Goal: Information Seeking & Learning: Learn about a topic

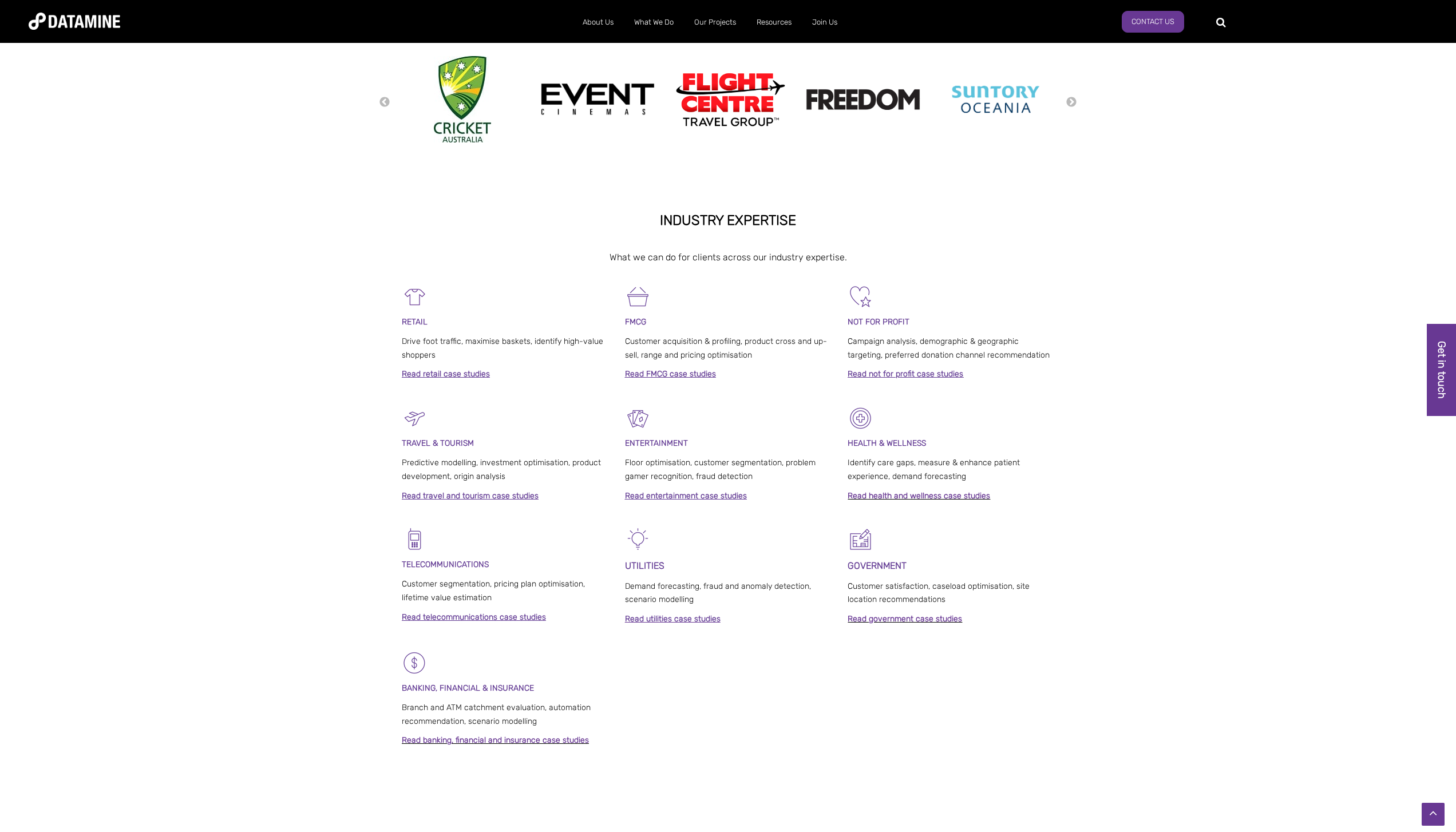
scroll to position [315, 0]
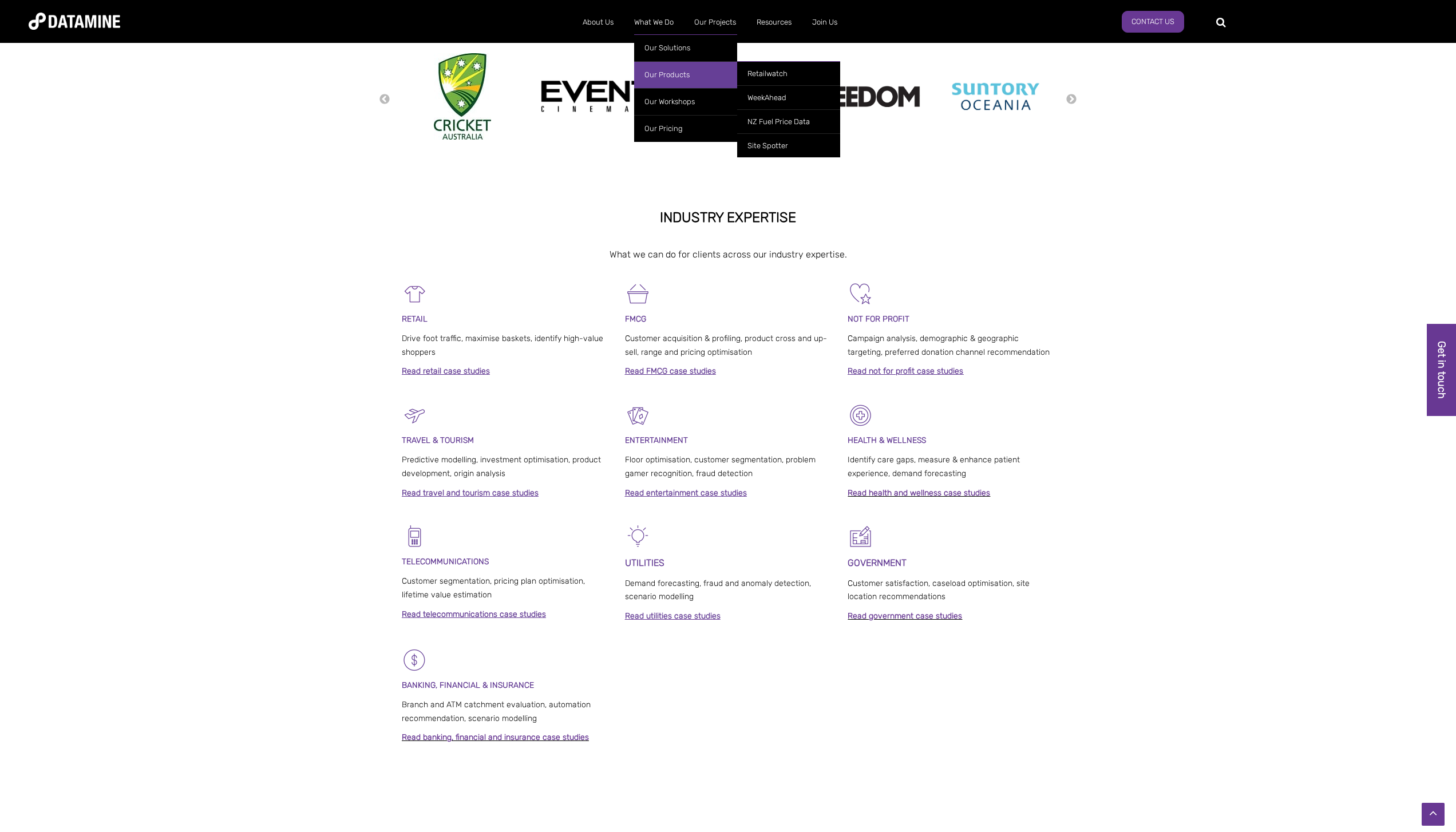
click at [658, 75] on link "Our Products" at bounding box center [685, 74] width 103 height 27
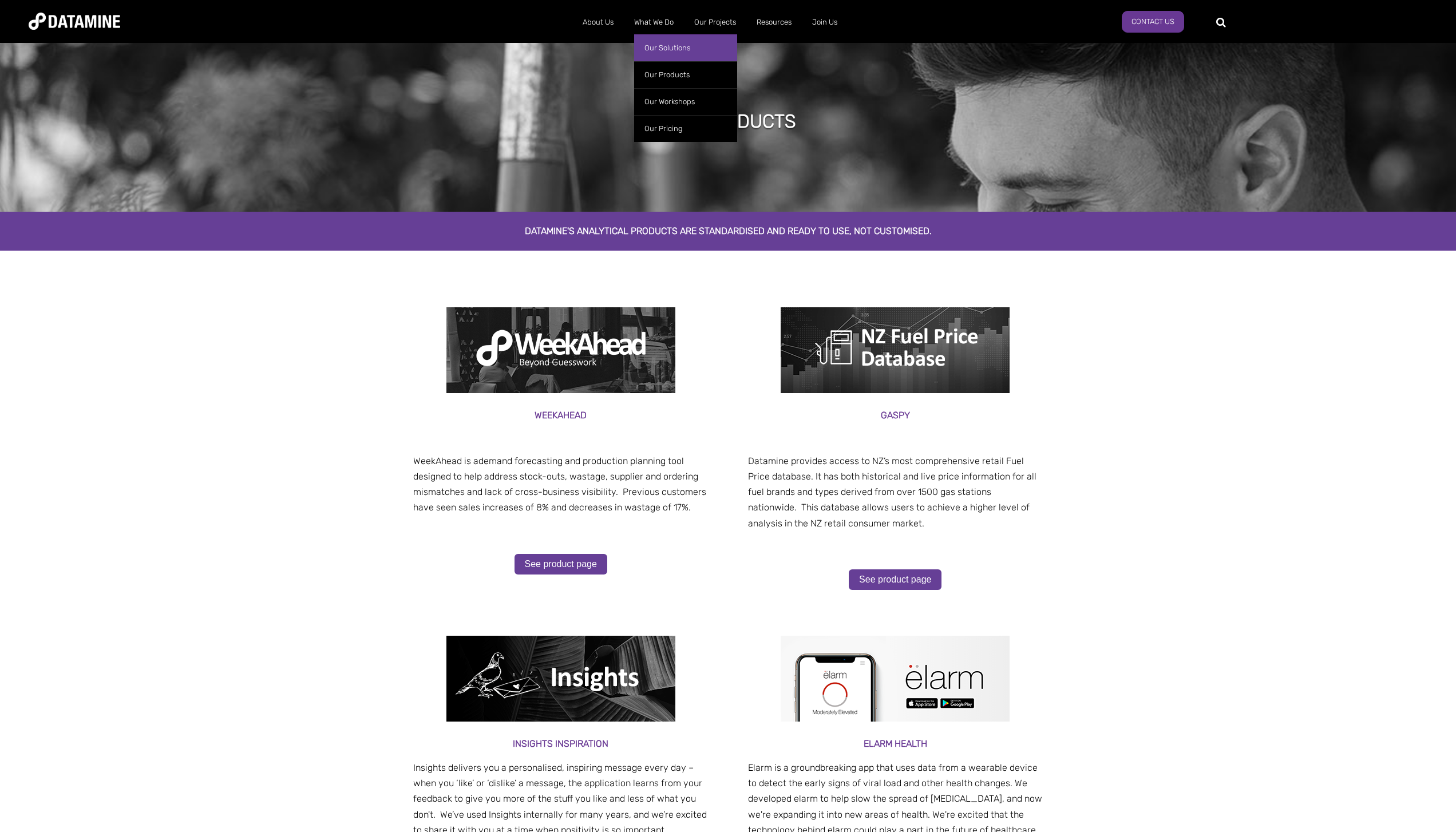
click at [659, 47] on link "Our Solutions" at bounding box center [685, 48] width 103 height 27
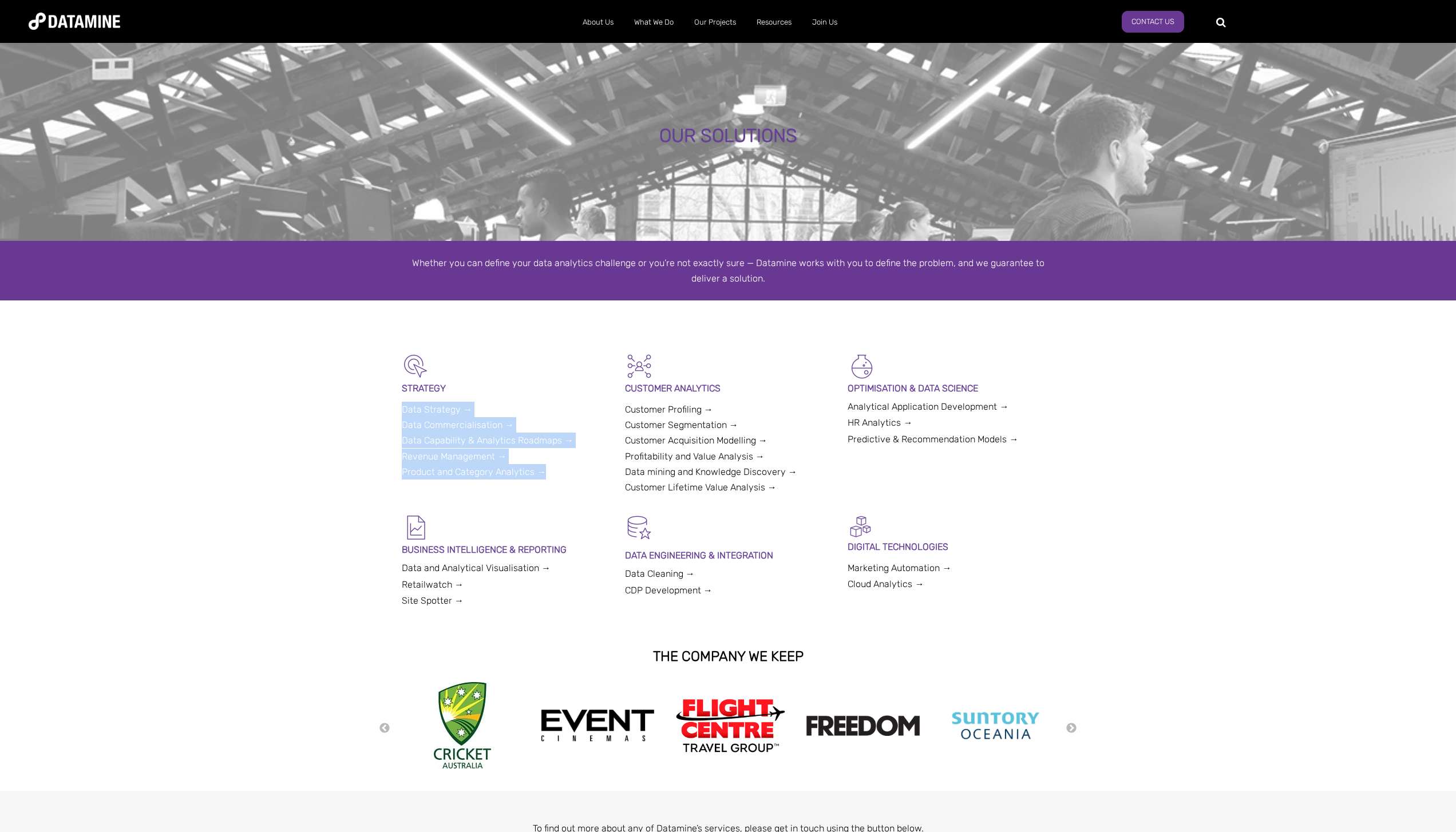
drag, startPoint x: 391, startPoint y: 408, endPoint x: 546, endPoint y: 486, distance: 173.5
click at [546, 486] on div "STRATEGY Data Strategy → Data Commercialisation → Data Capability & Analytics R…" at bounding box center [728, 433] width 1456 height 162
click at [598, 410] on div "STRATEGY Data Strategy → Data Commercialisation → Data Capability & Analytics R…" at bounding box center [505, 416] width 206 height 128
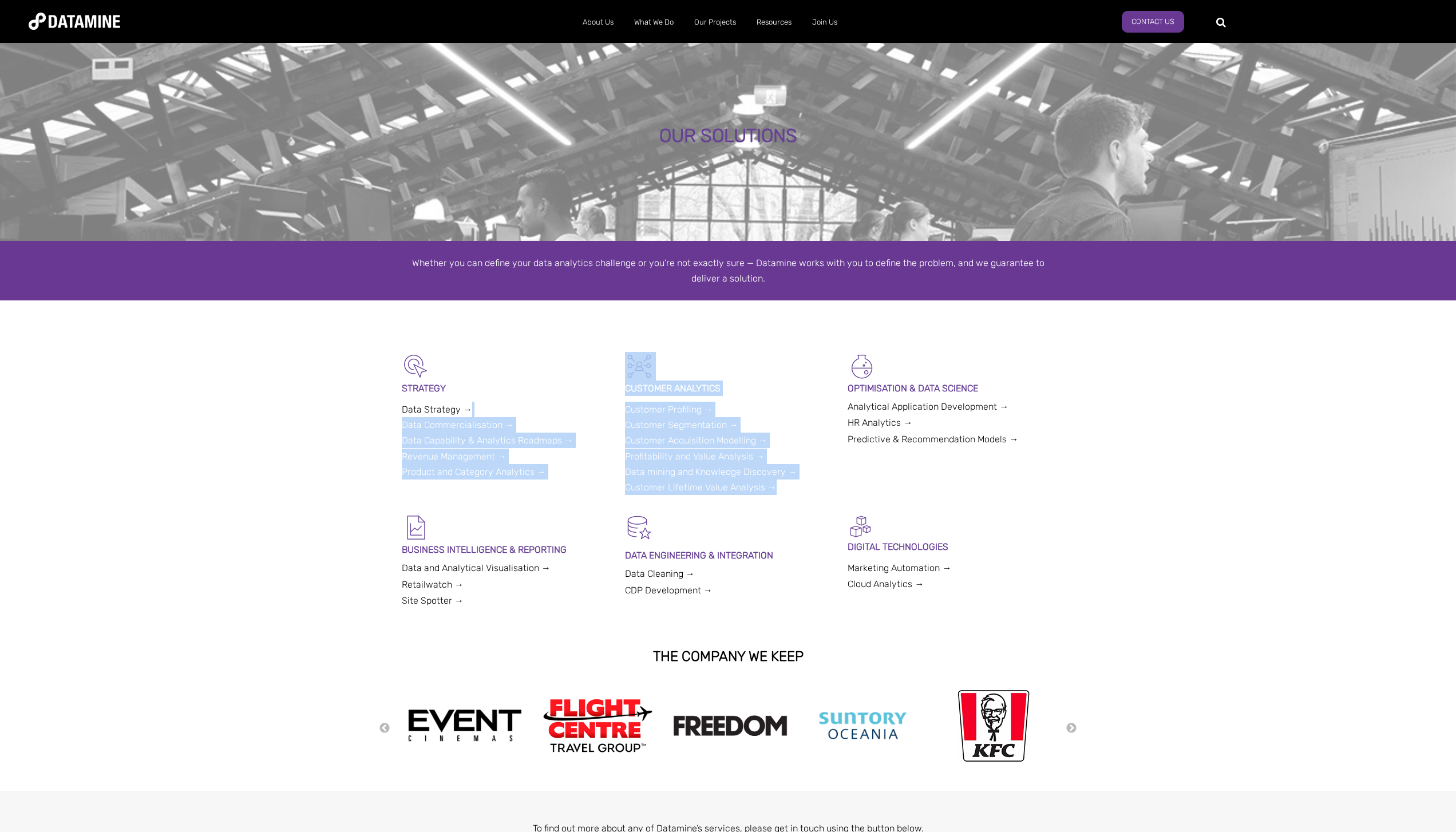
drag, startPoint x: 615, startPoint y: 408, endPoint x: 774, endPoint y: 494, distance: 180.8
click at [774, 494] on div "STRATEGY Data Strategy → Data Commercialisation → Data Capability & Analytics R…" at bounding box center [728, 433] width 652 height 162
click at [776, 494] on div "CUSTOMER ANALYTICS Customer Profiling → Customer Segmentation → Customer Acquis…" at bounding box center [728, 424] width 206 height 143
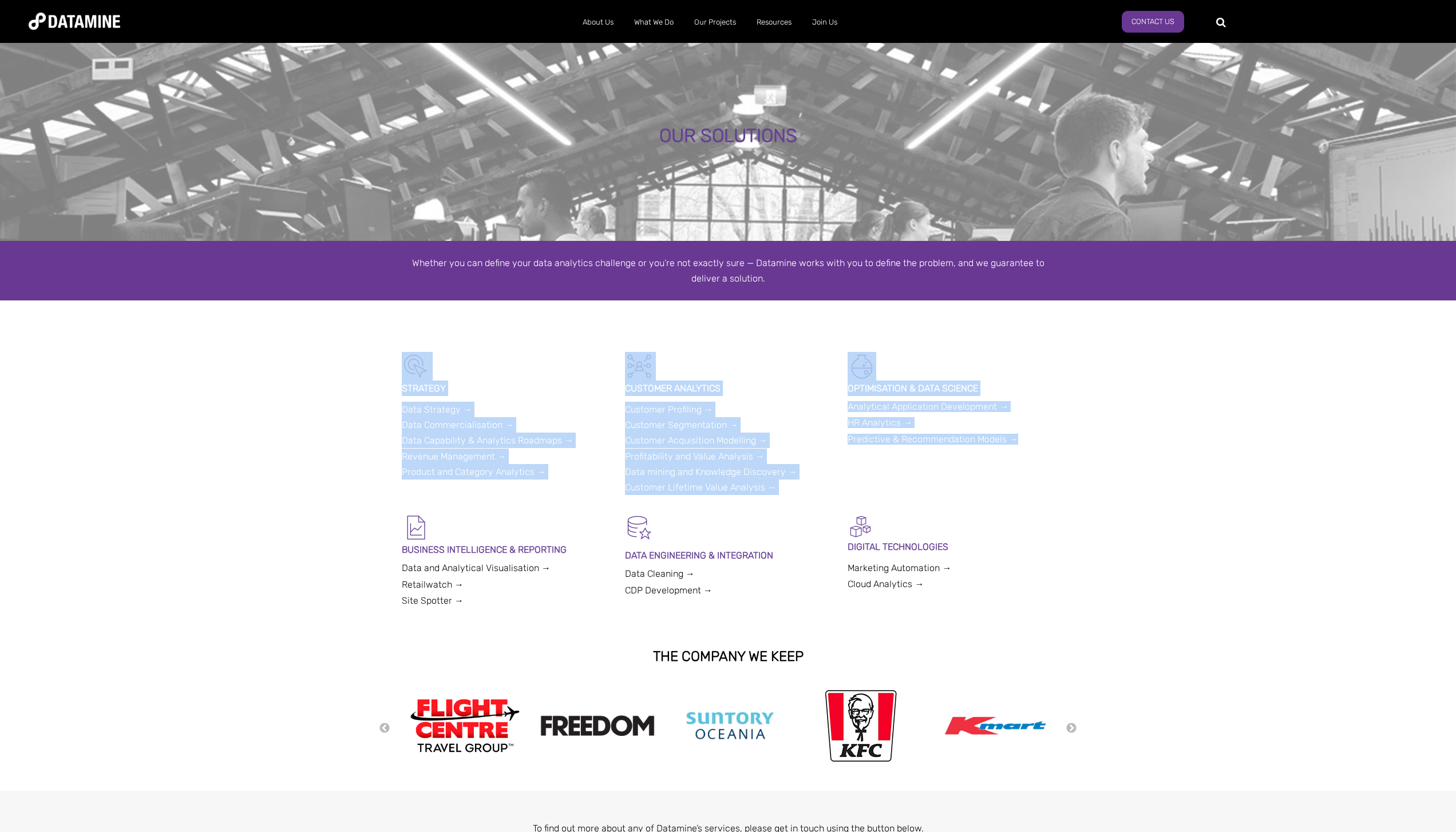
drag, startPoint x: 1035, startPoint y: 444, endPoint x: 398, endPoint y: 350, distance: 643.9
click at [398, 350] on span "OUR SOLUTIONS Whether you can define your data analytics challenge or you’re no…" at bounding box center [728, 473] width 1456 height 866
click at [394, 348] on div at bounding box center [728, 325] width 1456 height 51
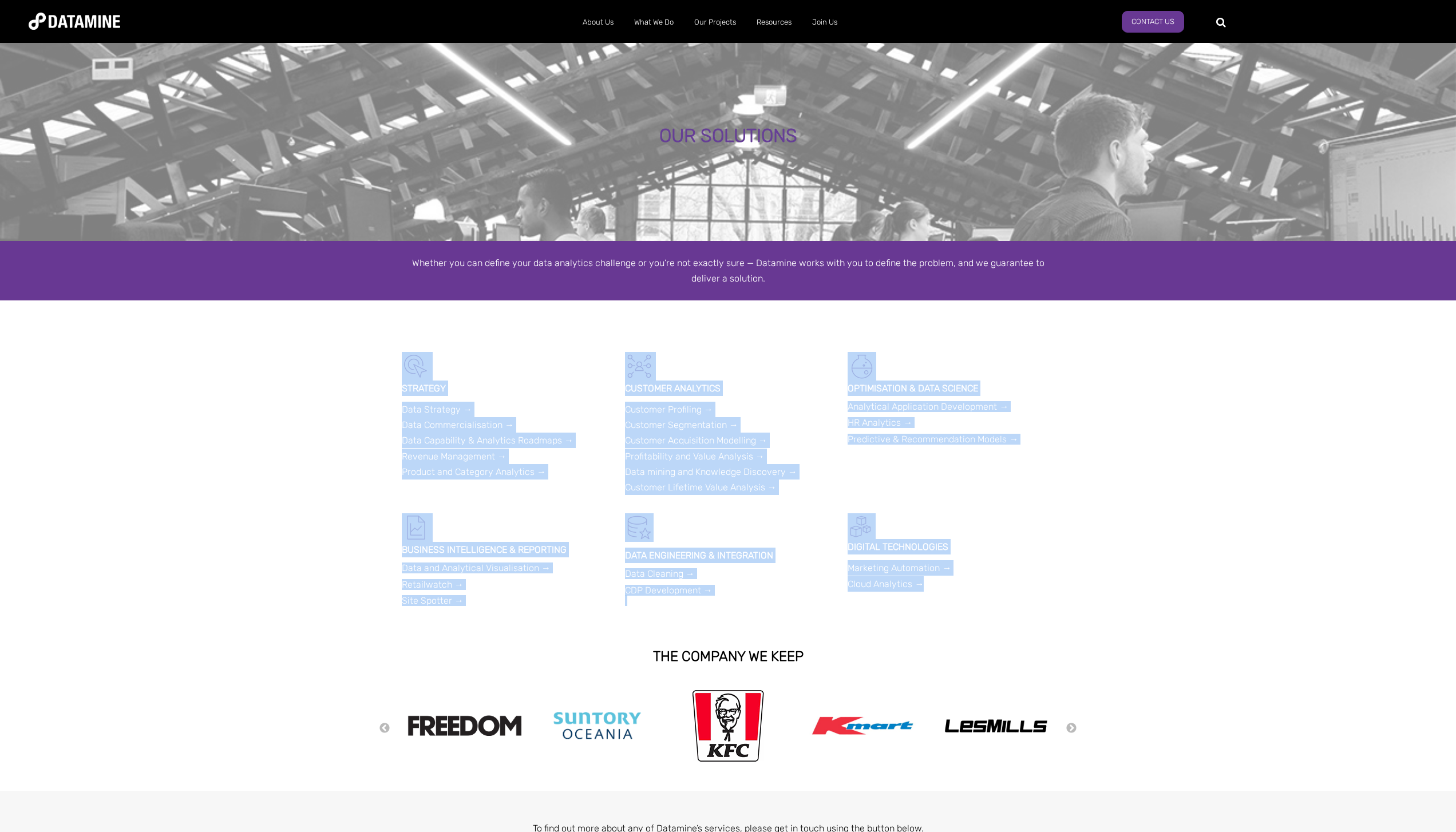
drag, startPoint x: 977, startPoint y: 593, endPoint x: 339, endPoint y: 378, distance: 673.3
click at [339, 378] on span "OUR SOLUTIONS Whether you can define your data analytics challenge or you’re no…" at bounding box center [728, 473] width 1456 height 866
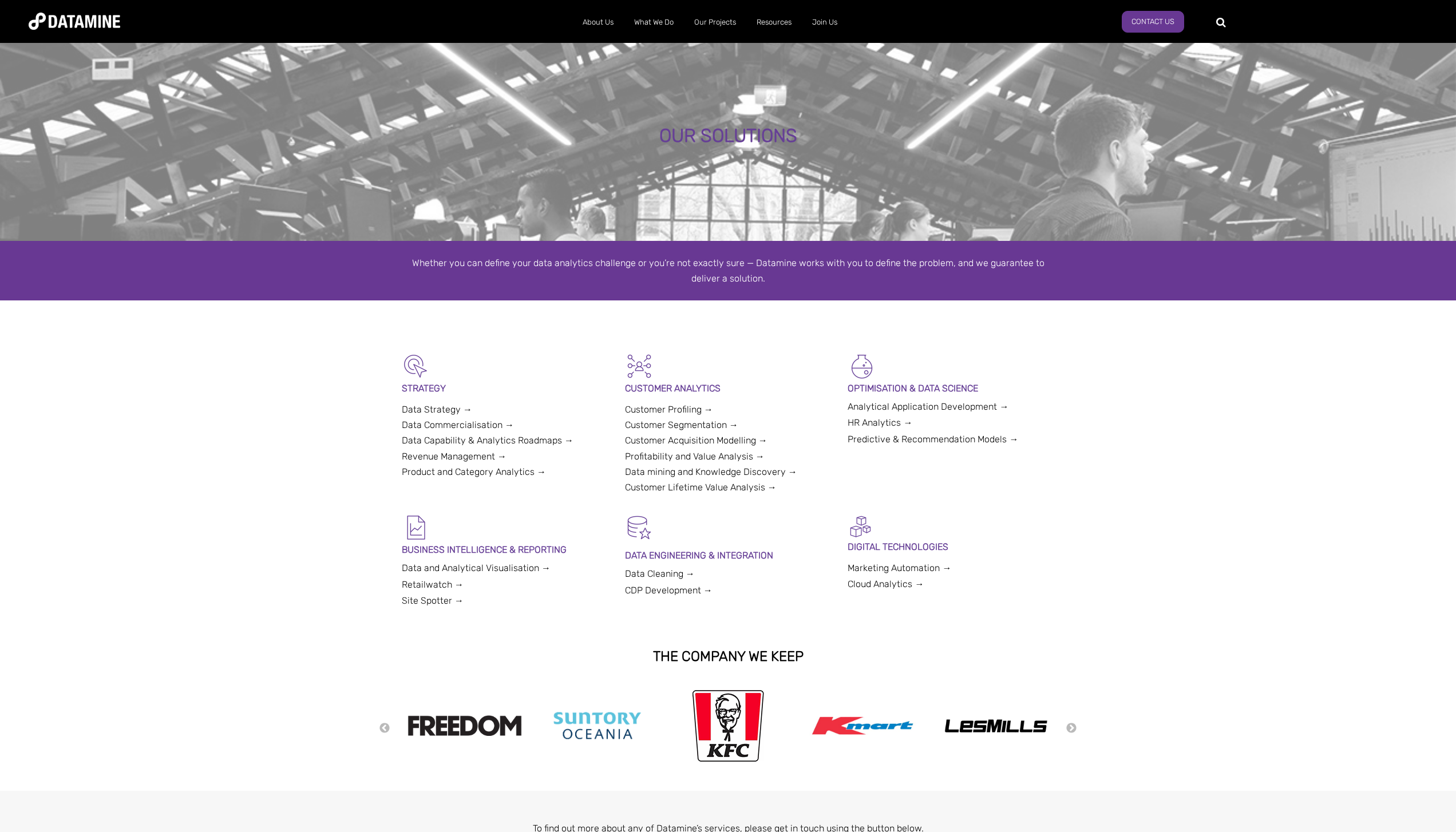
click at [383, 346] on div at bounding box center [728, 325] width 1456 height 51
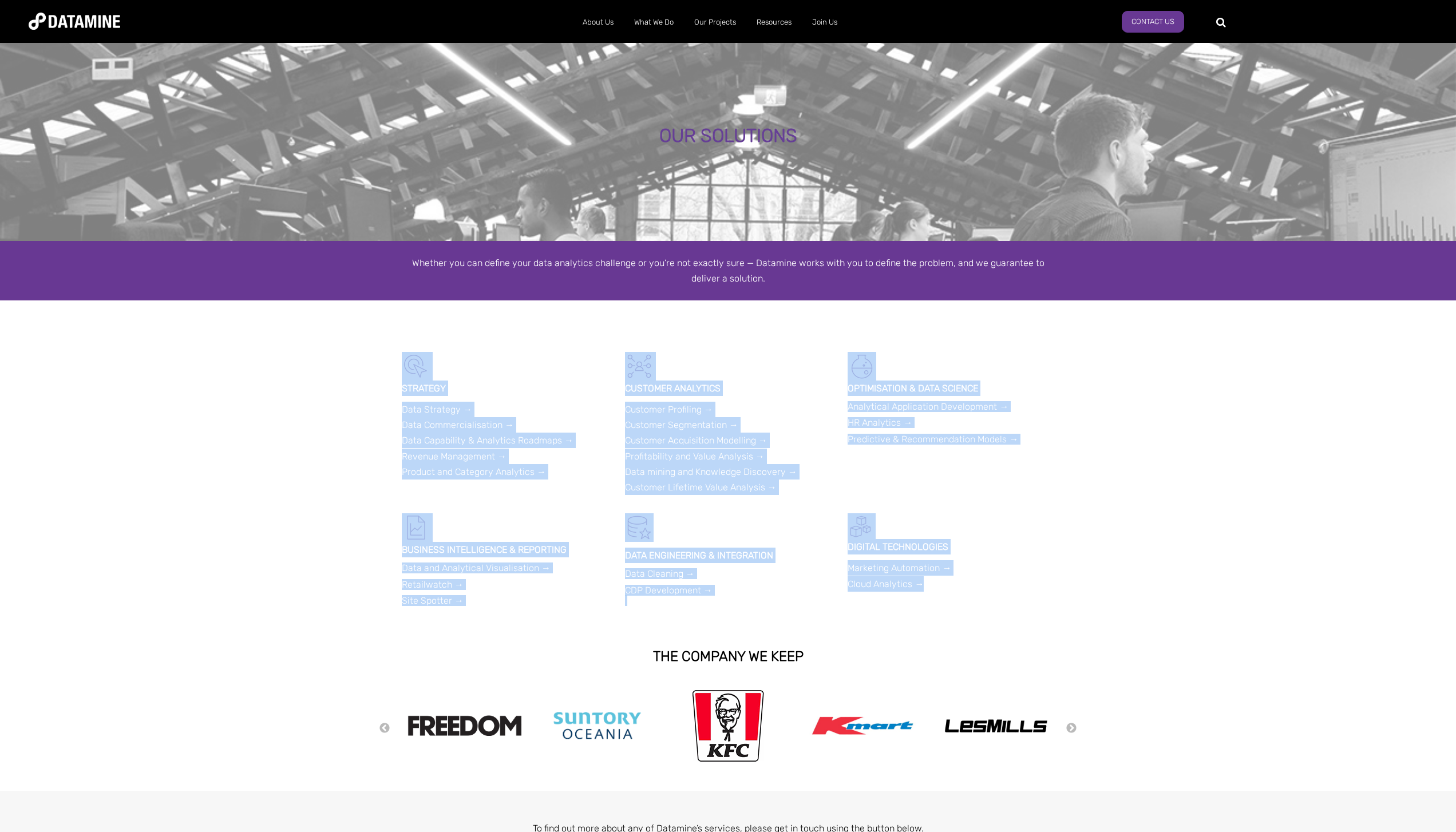
drag, startPoint x: 383, startPoint y: 346, endPoint x: 971, endPoint y: 597, distance: 639.3
click at [971, 597] on span "OUR SOLUTIONS Whether you can define your data analytics challenge or you’re no…" at bounding box center [728, 473] width 1456 height 866
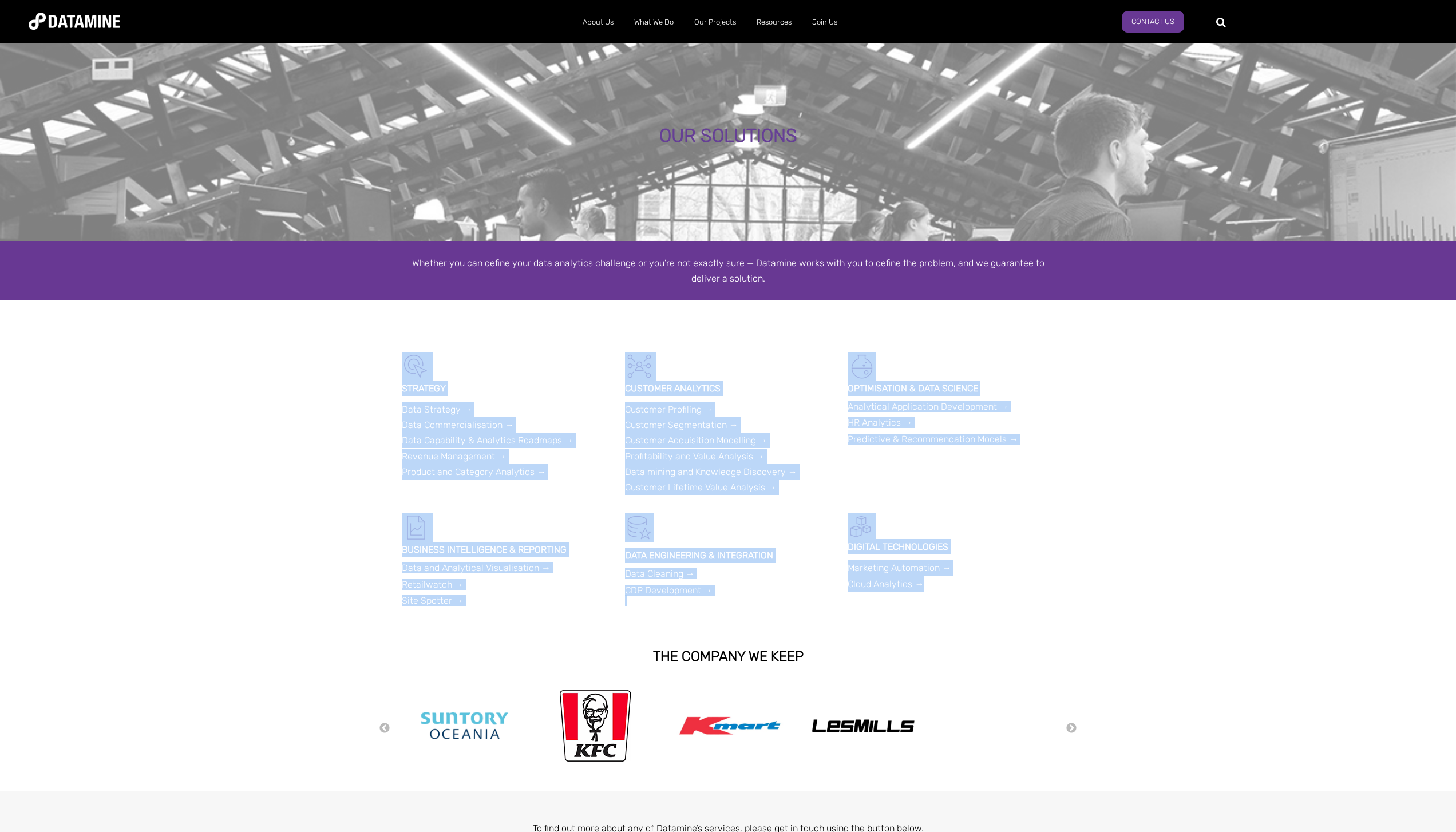
click at [972, 597] on div "BUSINESS INTELLIGENCE & REPORTING Data and Analytical Visualisation → Retailwat…" at bounding box center [728, 572] width 652 height 117
drag, startPoint x: 981, startPoint y: 597, endPoint x: 284, endPoint y: 350, distance: 739.5
click at [284, 350] on span "OUR SOLUTIONS Whether you can define your data analytics challenge or you’re no…" at bounding box center [728, 473] width 1456 height 866
click at [394, 341] on div at bounding box center [728, 325] width 1456 height 51
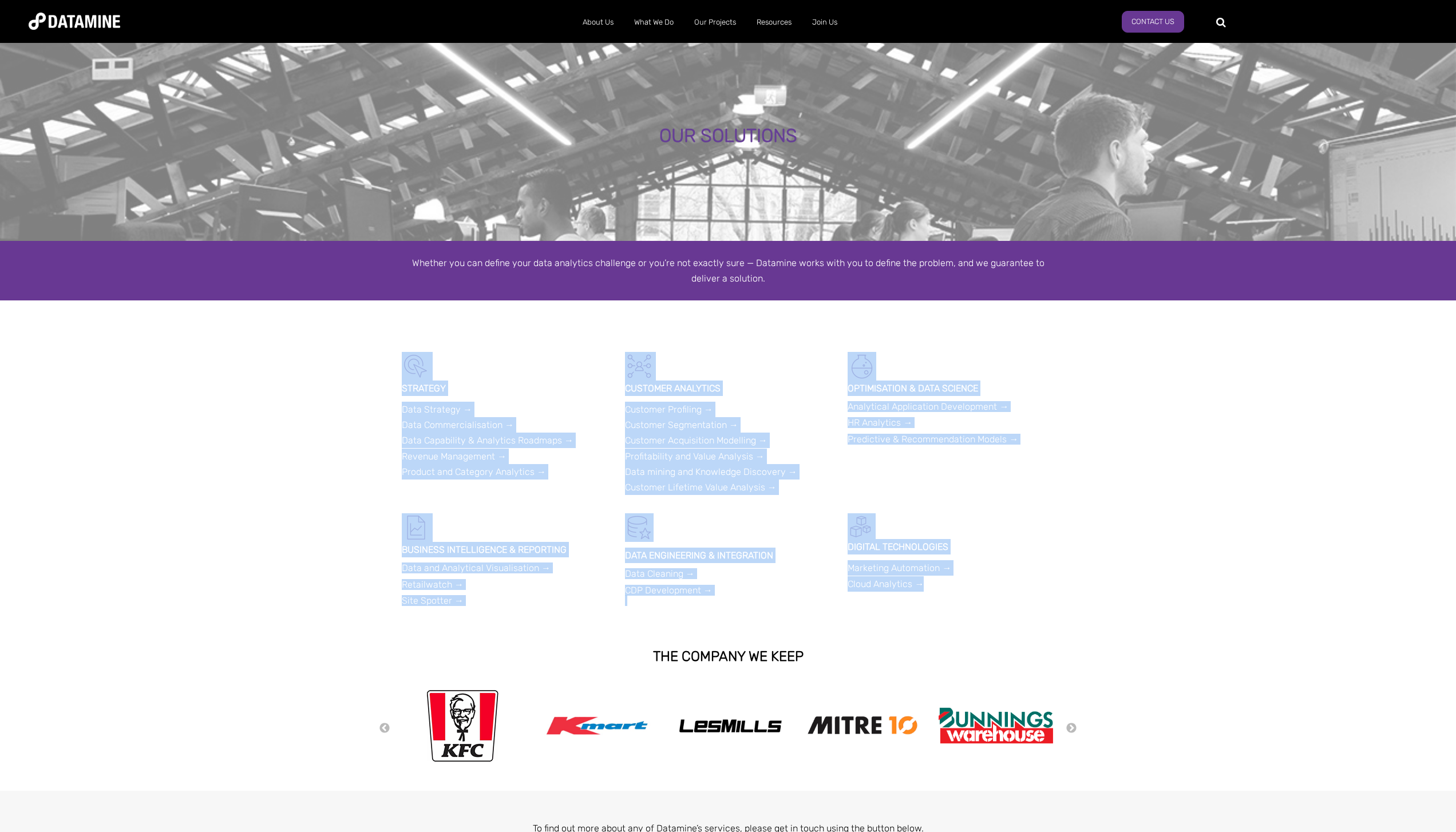
drag, startPoint x: 393, startPoint y: 341, endPoint x: 952, endPoint y: 591, distance: 612.4
click at [952, 591] on span "OUR SOLUTIONS Whether you can define your data analytics challenge or you’re no…" at bounding box center [728, 473] width 1456 height 866
click at [952, 591] on div "DIGITAL TECHNOLOGIES Marketing Automation → Cloud Analytics →" at bounding box center [951, 552] width 206 height 79
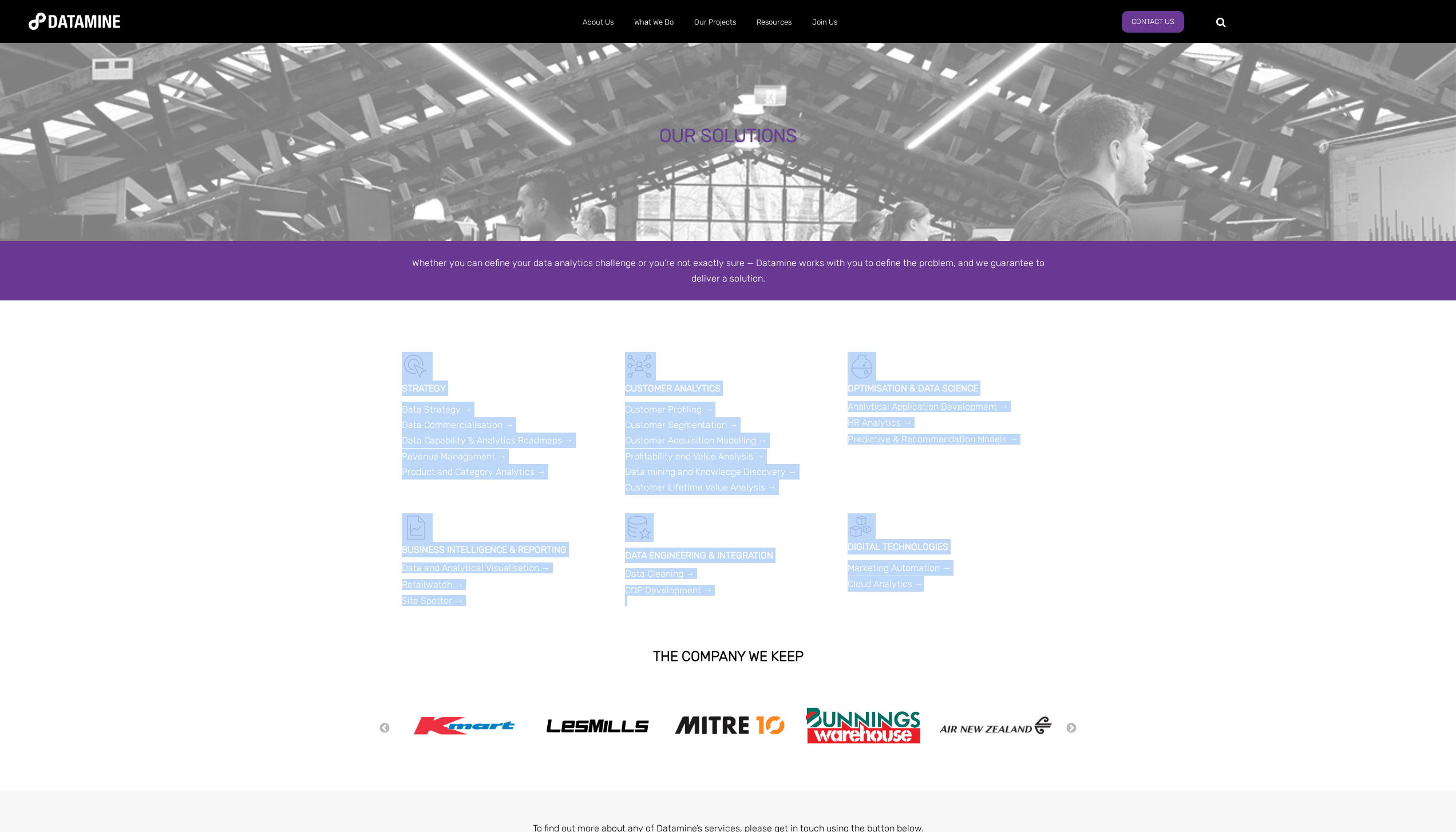
drag, startPoint x: 960, startPoint y: 600, endPoint x: 397, endPoint y: 359, distance: 612.4
click at [397, 359] on span "OUR SOLUTIONS Whether you can define your data analytics challenge or you’re no…" at bounding box center [728, 473] width 1456 height 866
click at [397, 355] on div "STRATEGY Data Strategy → Data Commercialisation → Data Capability & Analytics R…" at bounding box center [728, 433] width 670 height 162
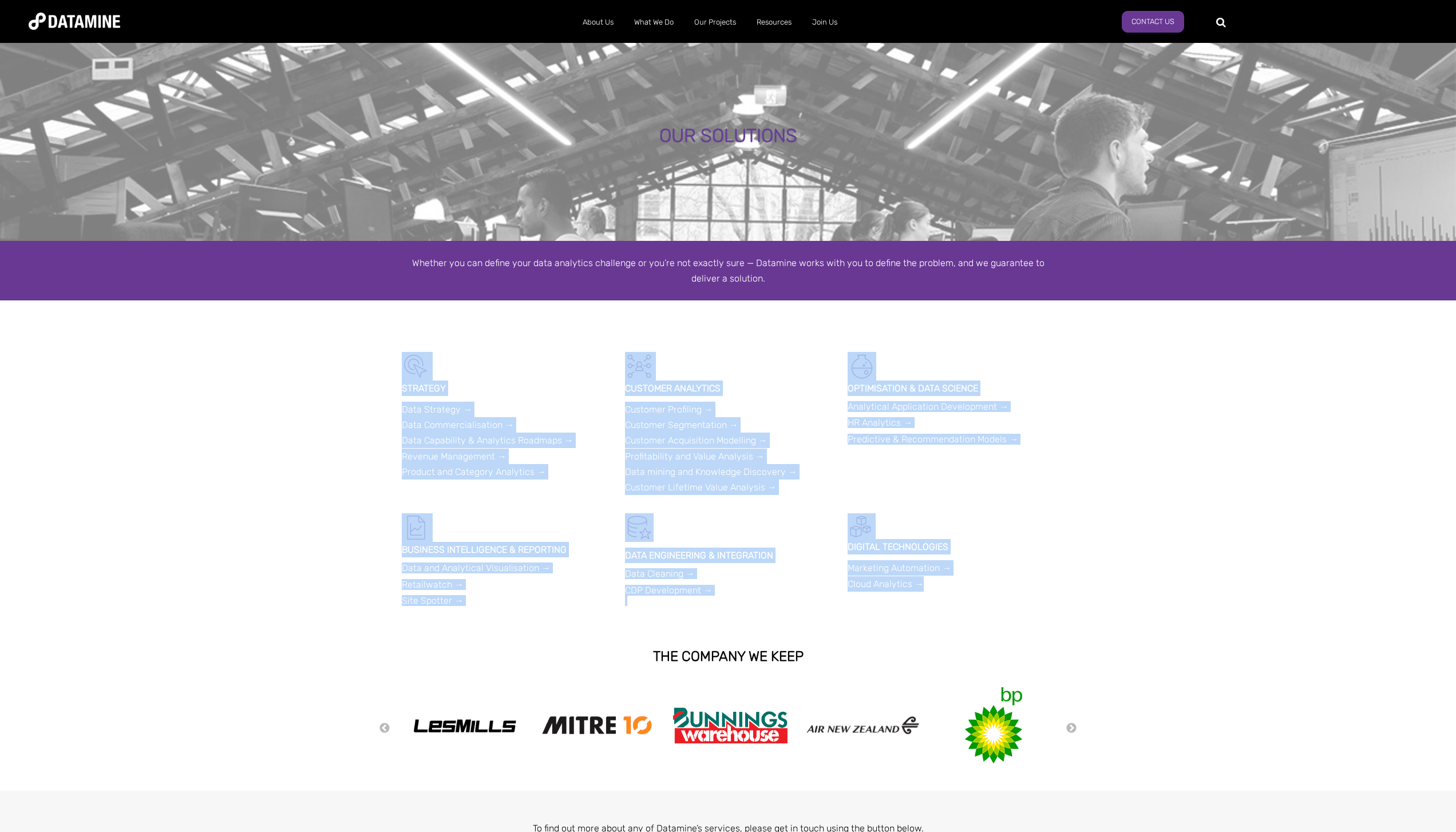
drag, startPoint x: 397, startPoint y: 351, endPoint x: 939, endPoint y: 593, distance: 593.6
click at [939, 593] on span "OUR SOLUTIONS Whether you can define your data analytics challenge or you’re no…" at bounding box center [728, 473] width 1456 height 866
click at [940, 593] on div "BUSINESS INTELLIGENCE & REPORTING Data and Analytical Visualisation → Retailwat…" at bounding box center [728, 572] width 652 height 117
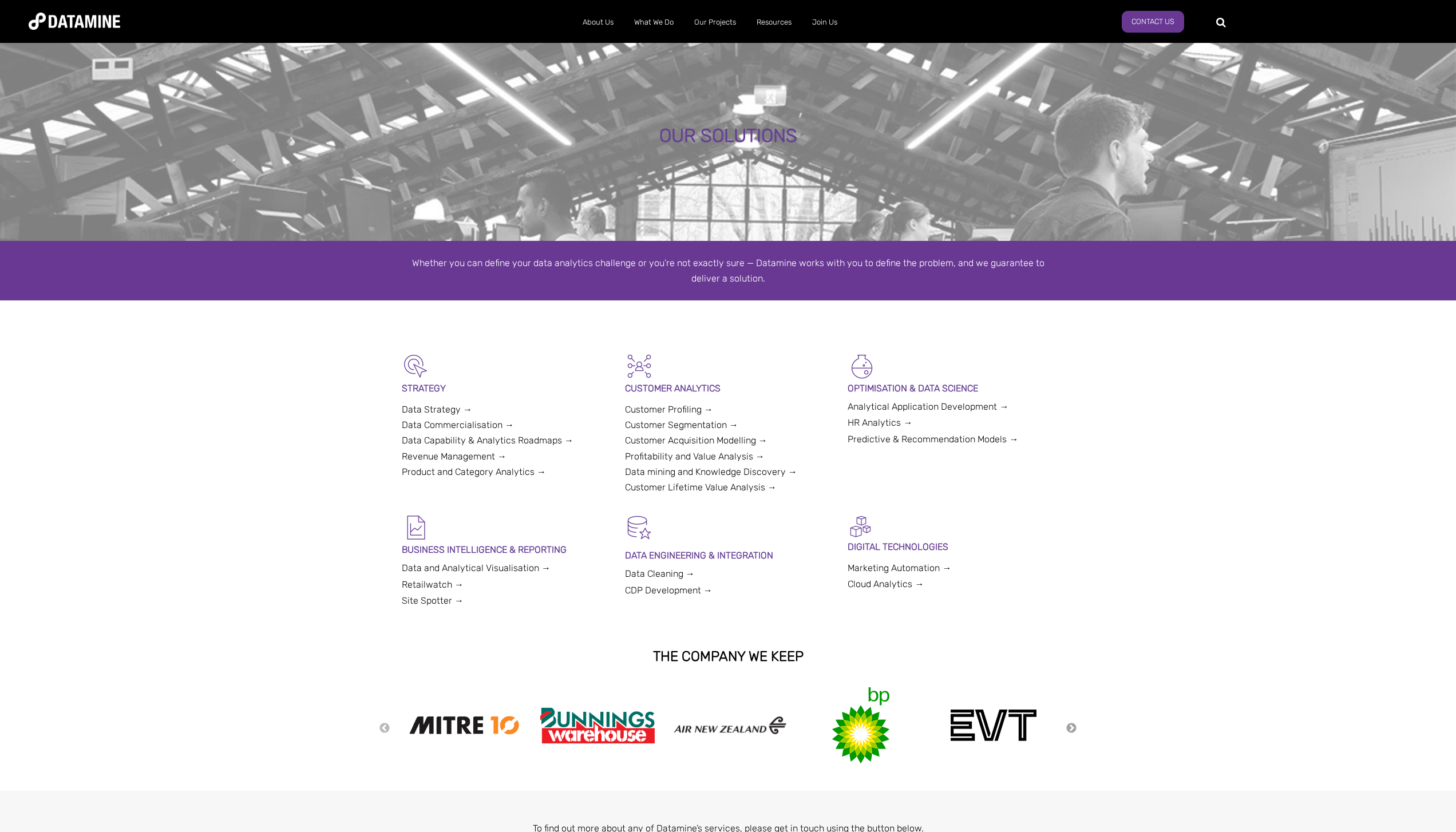
click at [1073, 730] on button "Next" at bounding box center [1071, 728] width 12 height 12
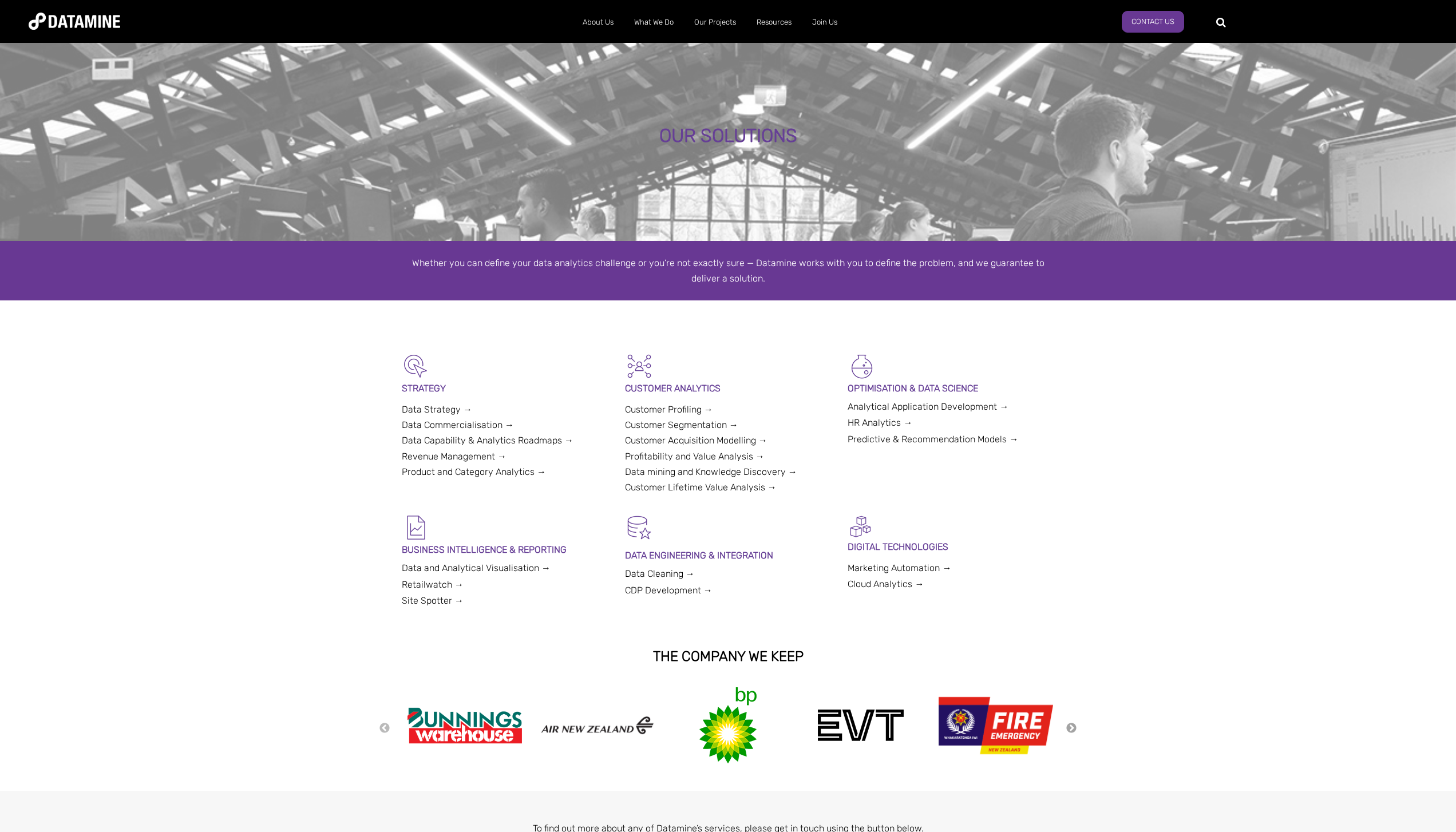
click at [1073, 730] on button "Next" at bounding box center [1071, 728] width 12 height 12
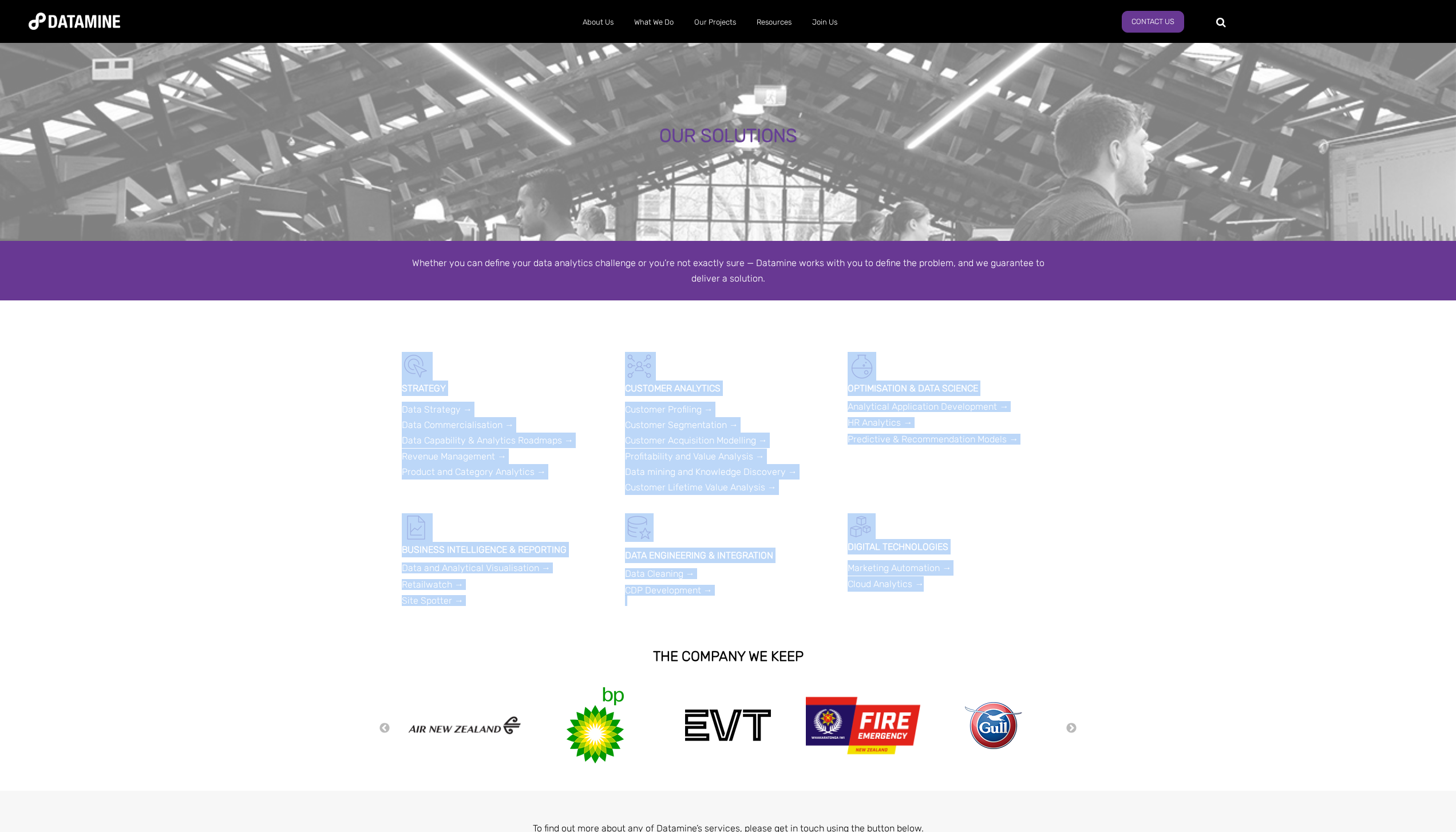
drag, startPoint x: 1011, startPoint y: 612, endPoint x: 344, endPoint y: 312, distance: 731.4
click at [344, 312] on span "OUR SOLUTIONS Whether you can define your data analytics challenge or you’re no…" at bounding box center [728, 473] width 1456 height 866
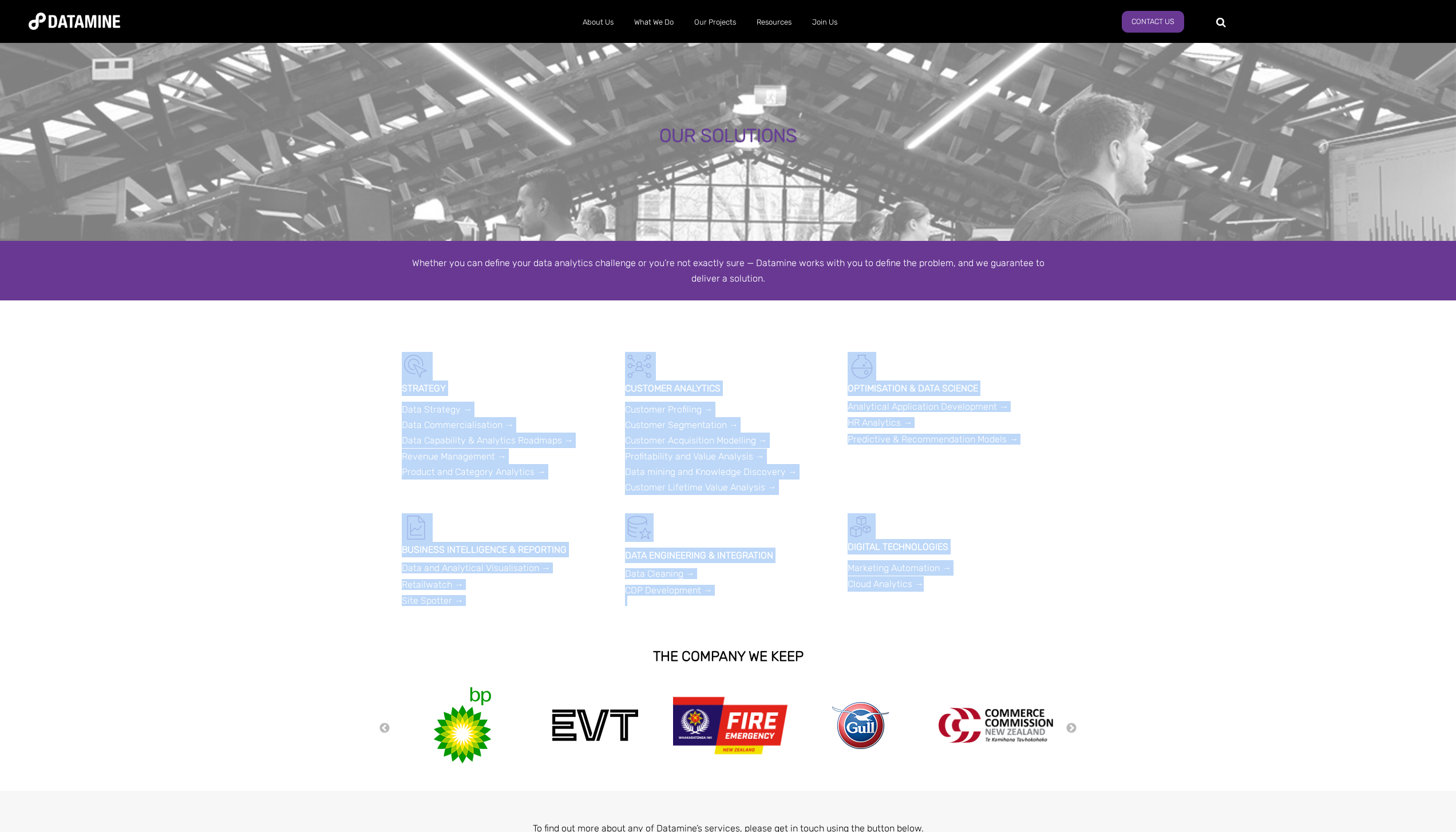
click at [388, 341] on div at bounding box center [728, 325] width 1456 height 51
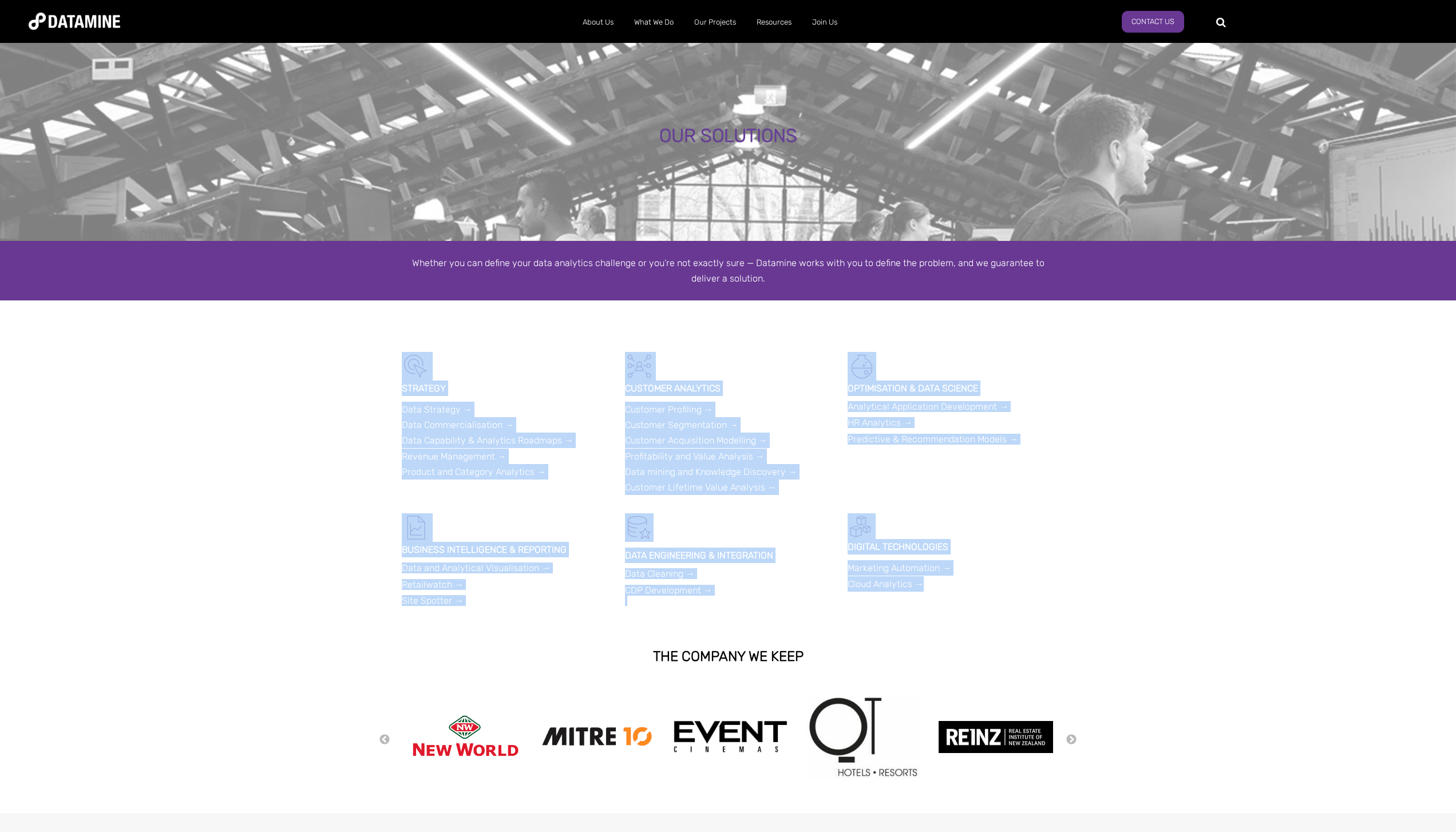
drag, startPoint x: 392, startPoint y: 358, endPoint x: 972, endPoint y: 604, distance: 630.0
click at [972, 604] on span "OUR SOLUTIONS Whether you can define your data analytics challenge or you’re no…" at bounding box center [728, 485] width 1456 height 889
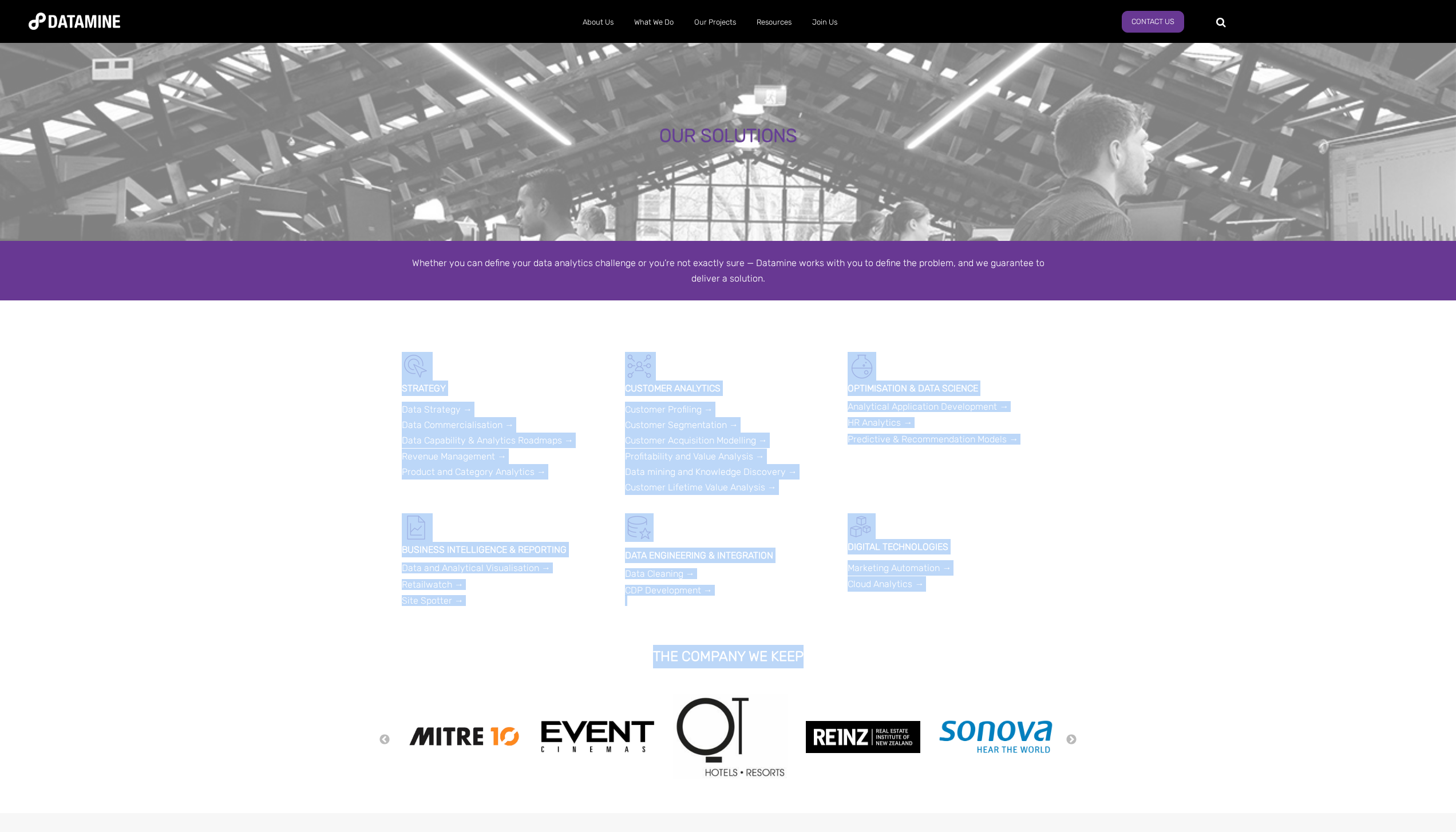
drag, startPoint x: 881, startPoint y: 653, endPoint x: 392, endPoint y: 364, distance: 568.0
click at [392, 364] on span "OUR SOLUTIONS Whether you can define your data analytics challenge or you’re no…" at bounding box center [728, 485] width 1456 height 889
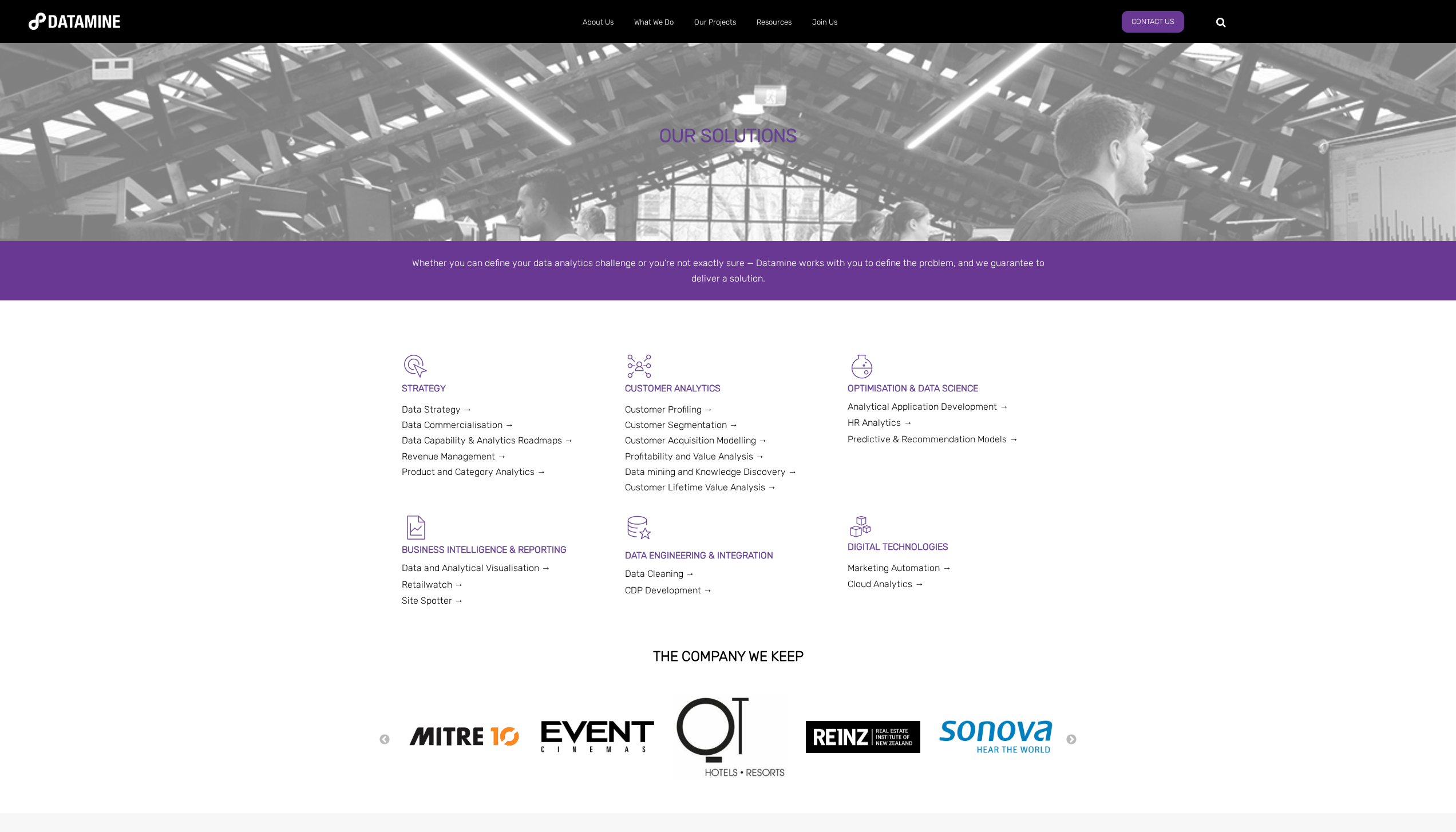
click at [397, 350] on div at bounding box center [728, 325] width 1456 height 51
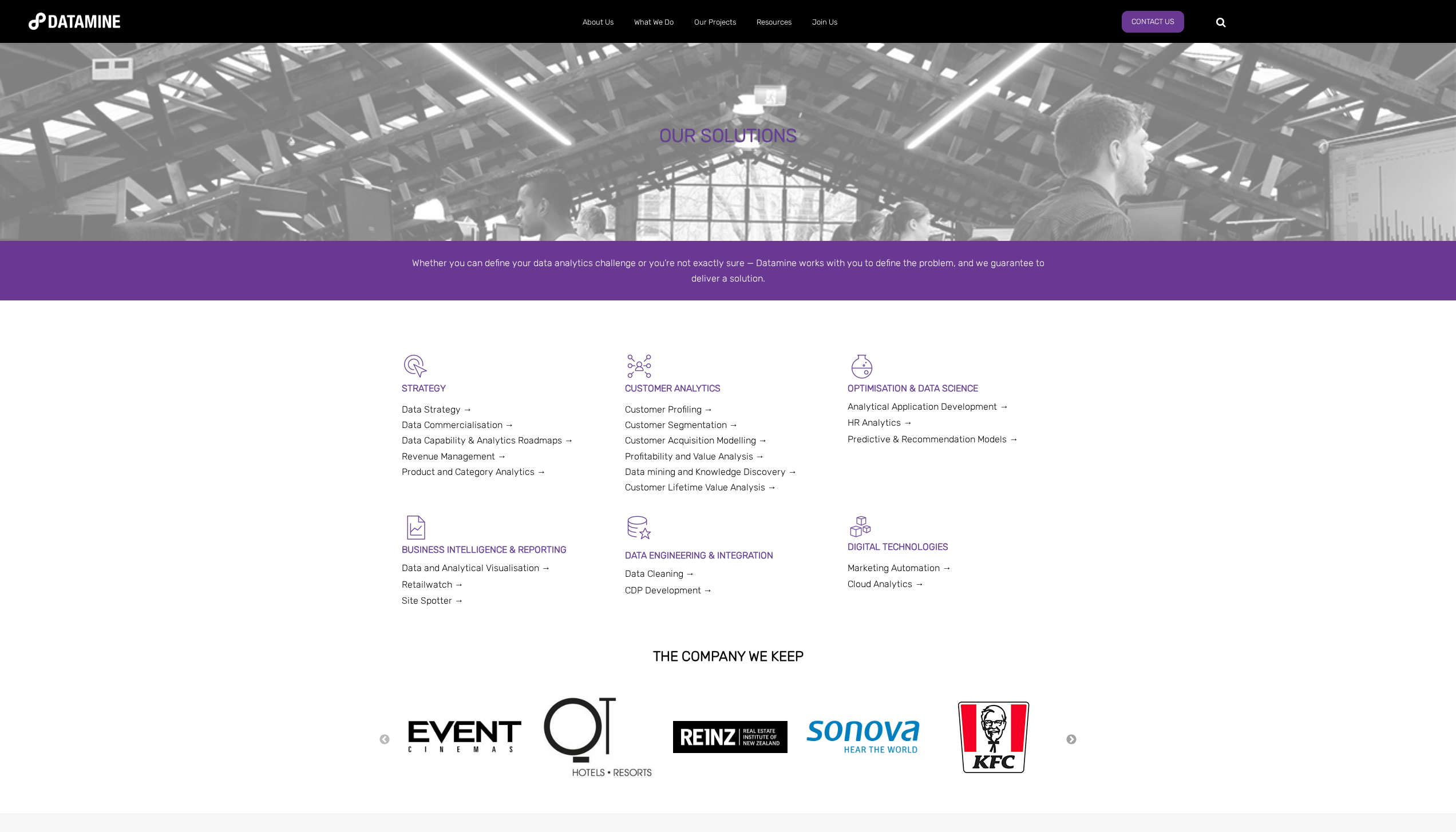
click at [1072, 740] on button "Next" at bounding box center [1071, 740] width 12 height 12
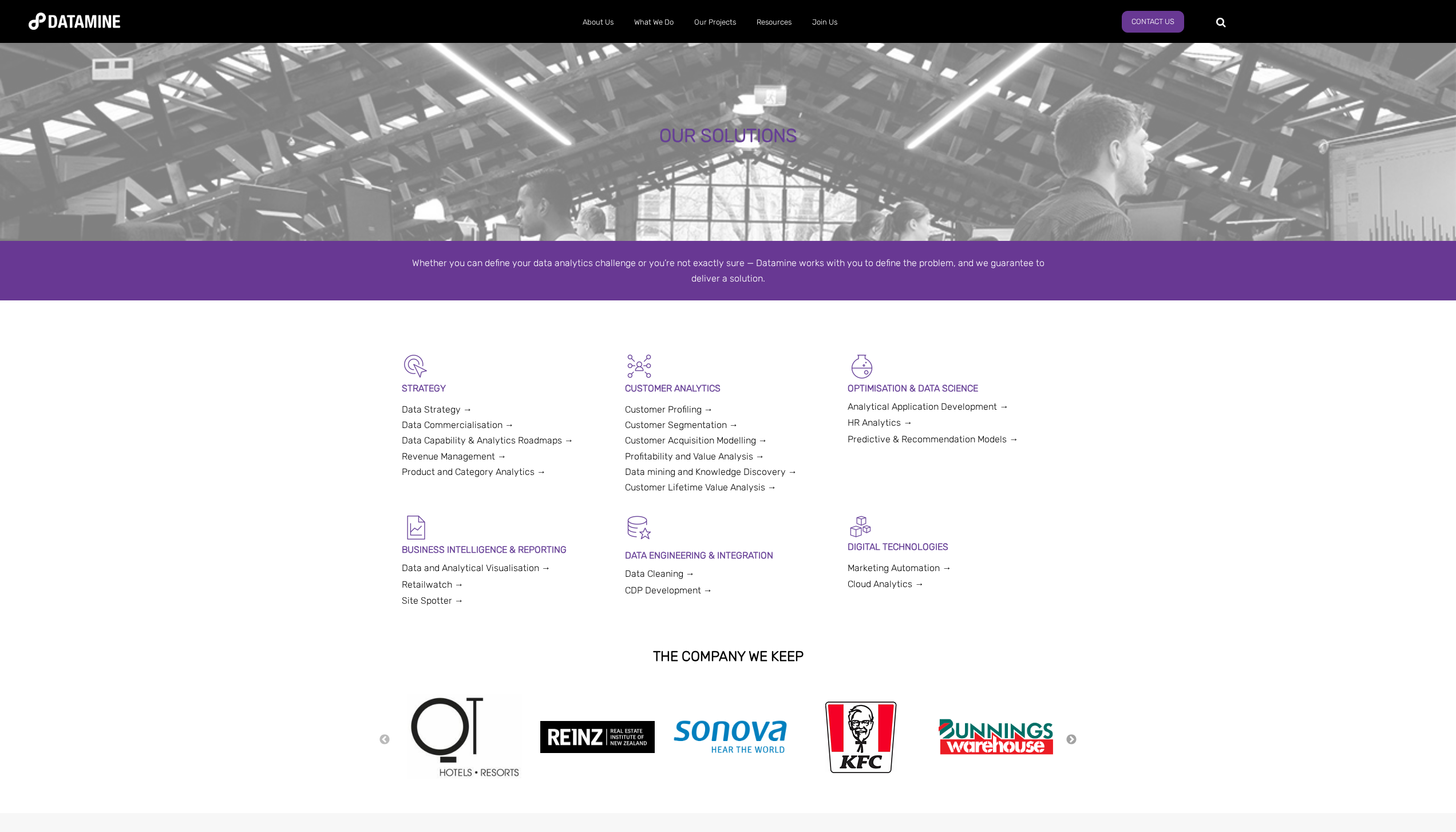
click at [1072, 740] on button "Next" at bounding box center [1071, 740] width 12 height 12
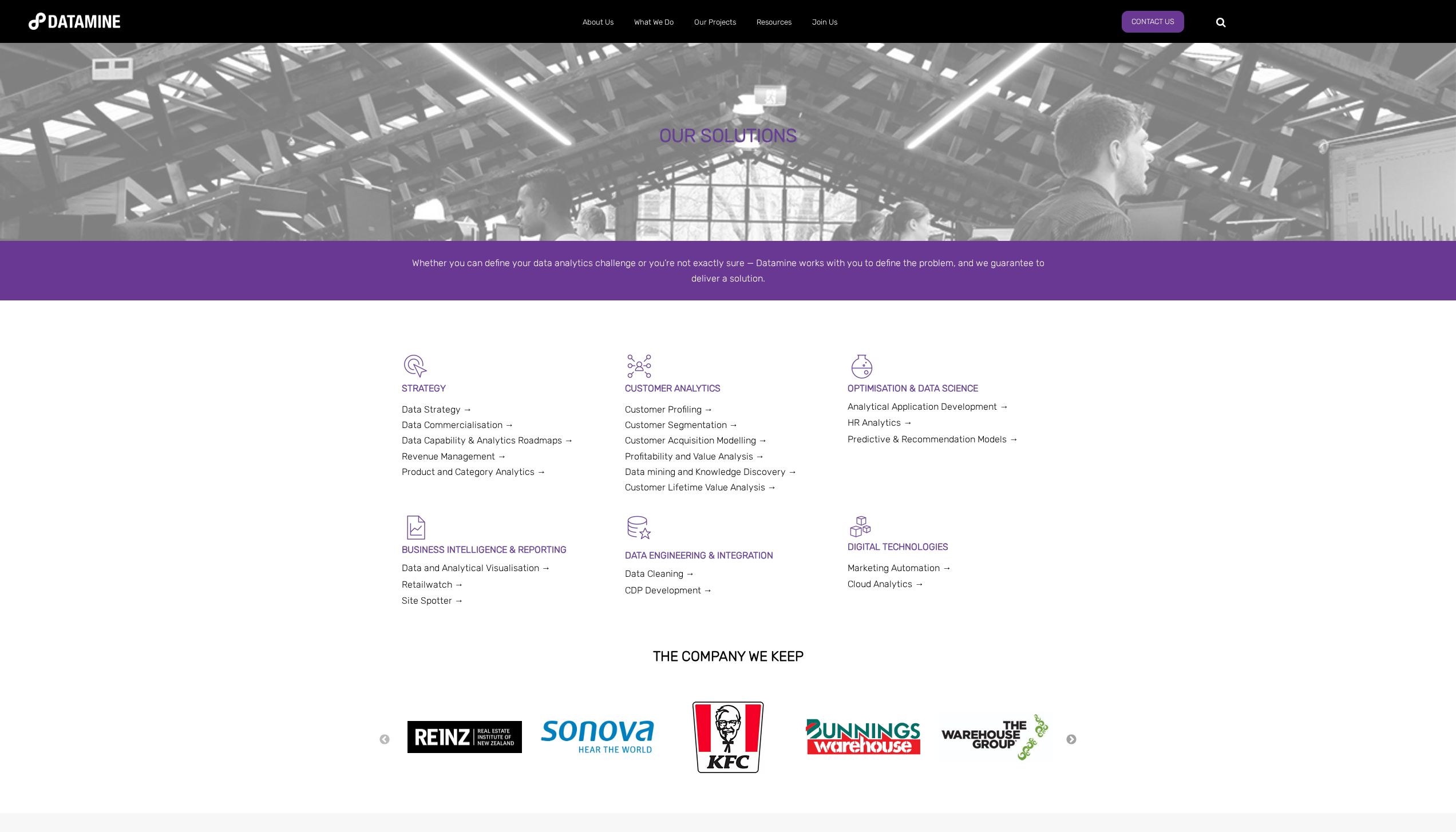
click at [1072, 740] on button "Next" at bounding box center [1071, 740] width 12 height 12
